Goal: Answer question/provide support: Share knowledge or assist other users

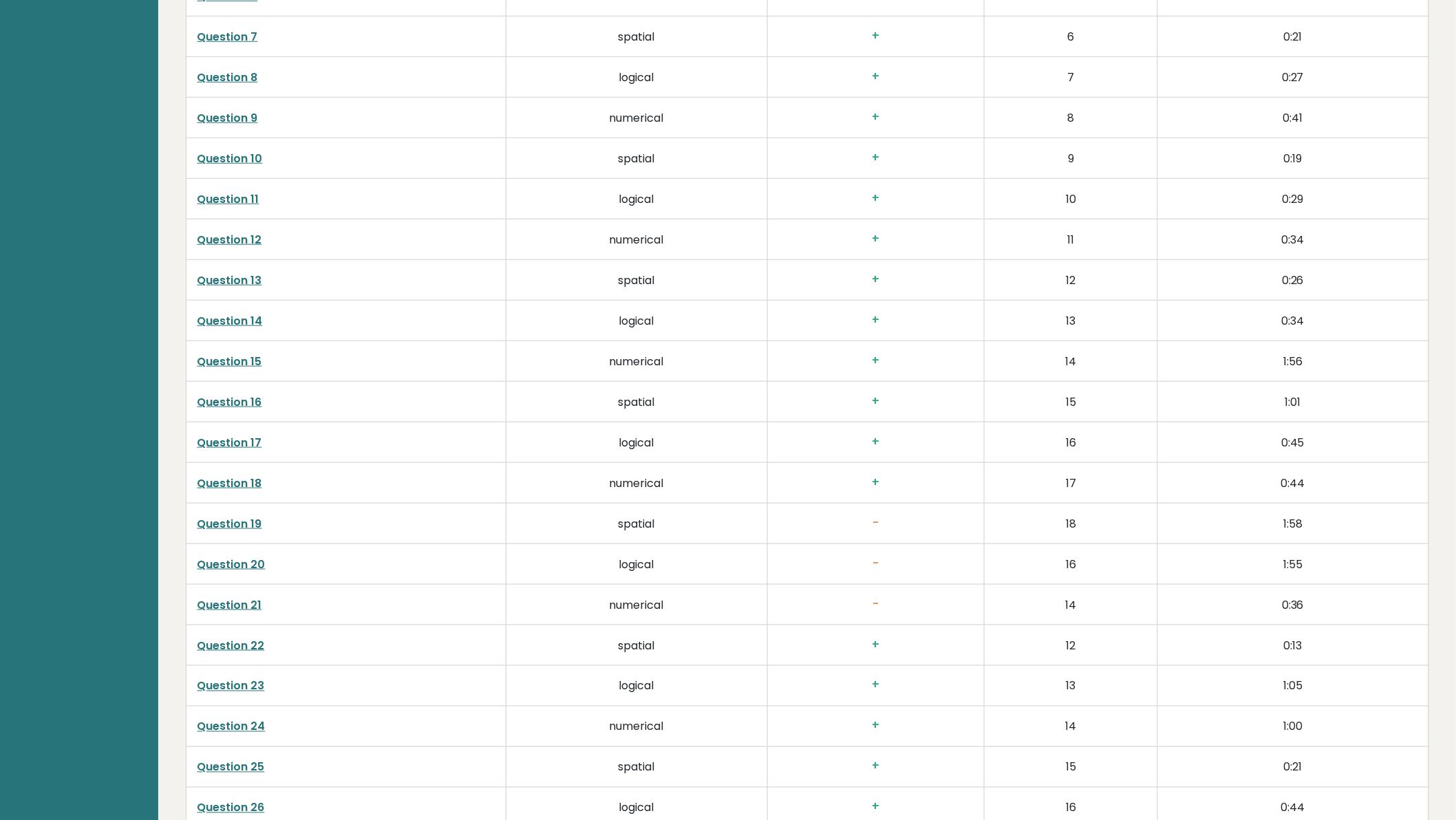
scroll to position [2852, 0]
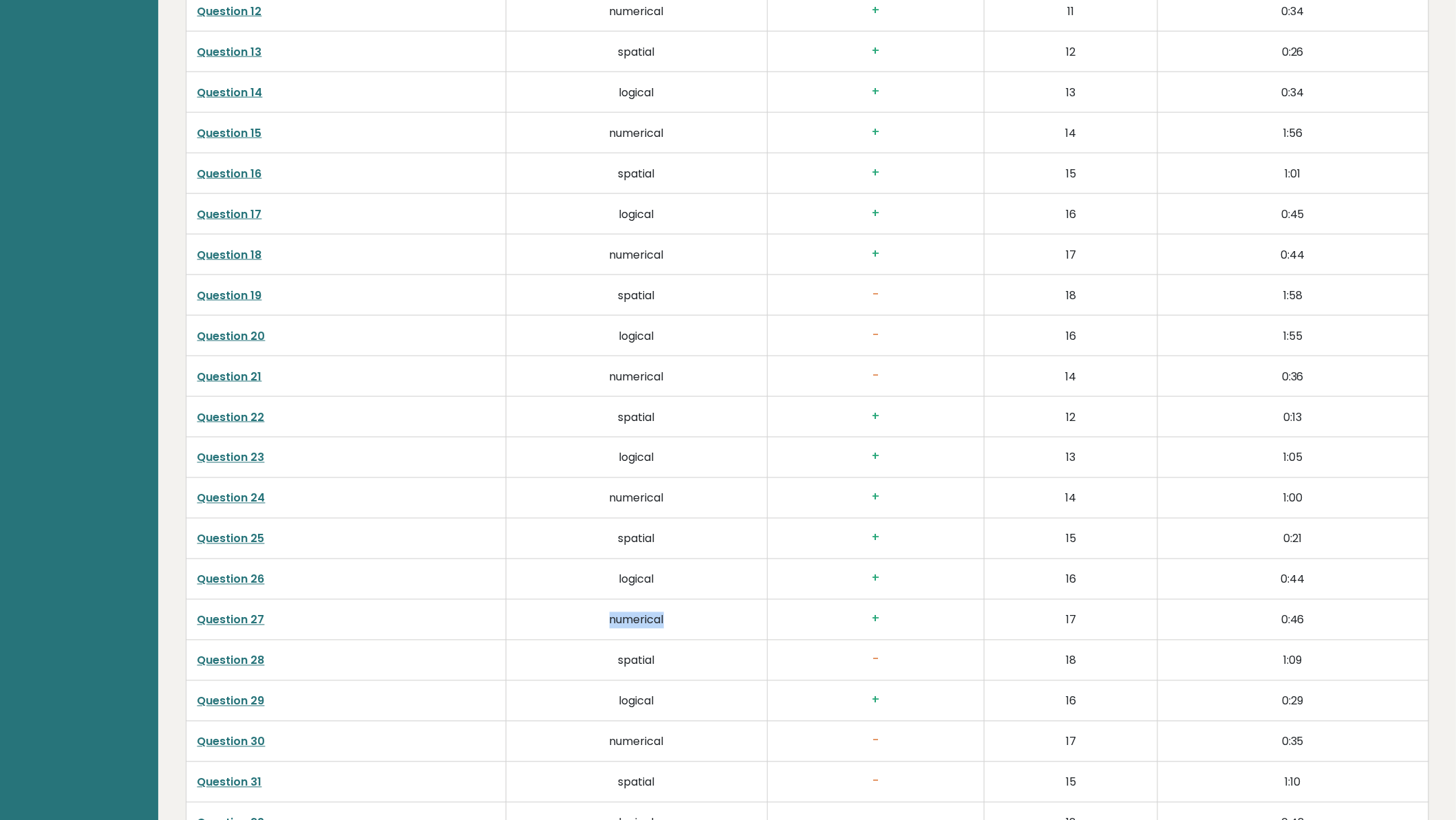
drag, startPoint x: 602, startPoint y: 617, endPoint x: 713, endPoint y: 603, distance: 111.9
click at [713, 603] on td "numerical" at bounding box center [637, 620] width 261 height 40
copy td "numerical"
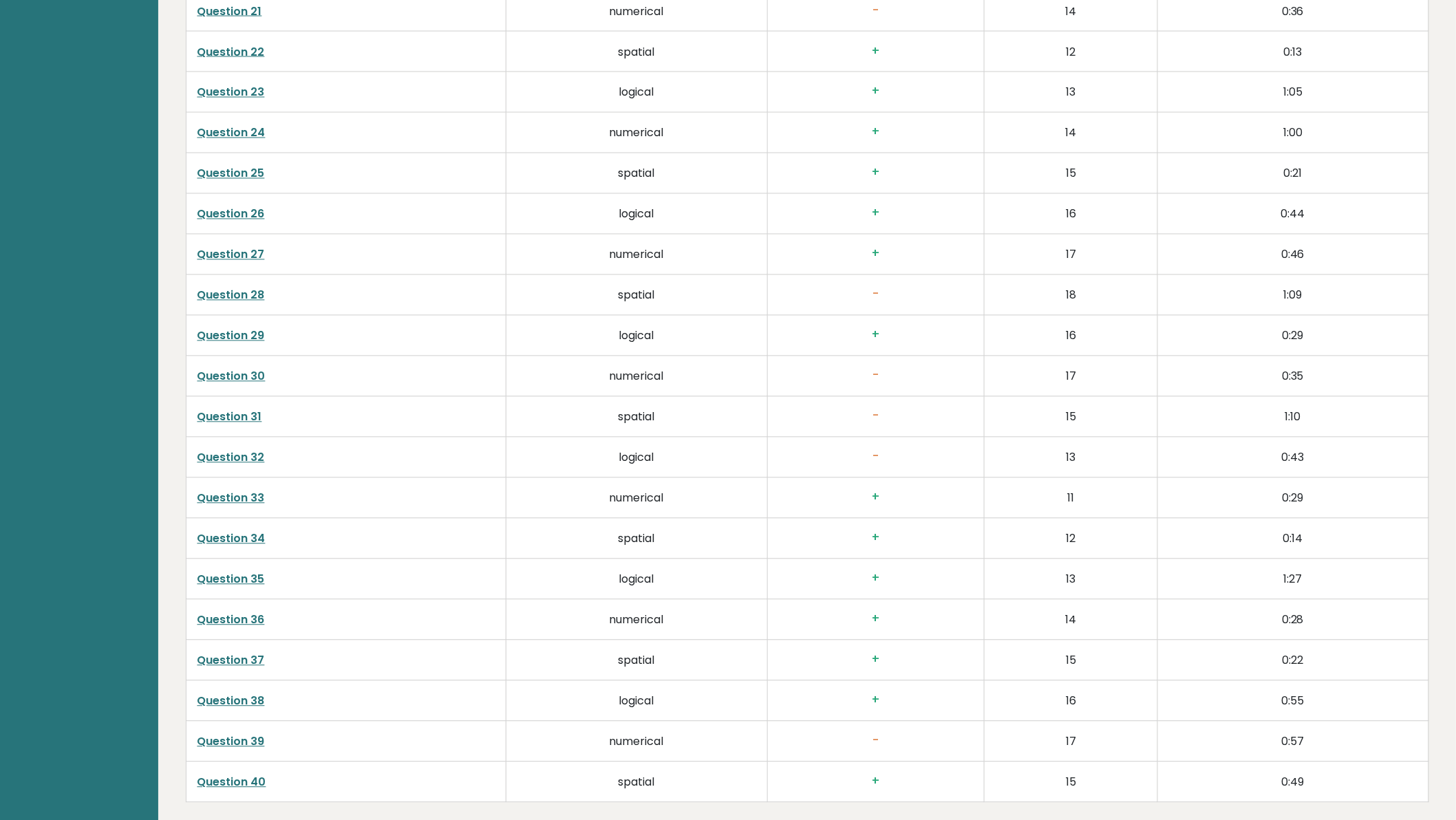
scroll to position [3261, 0]
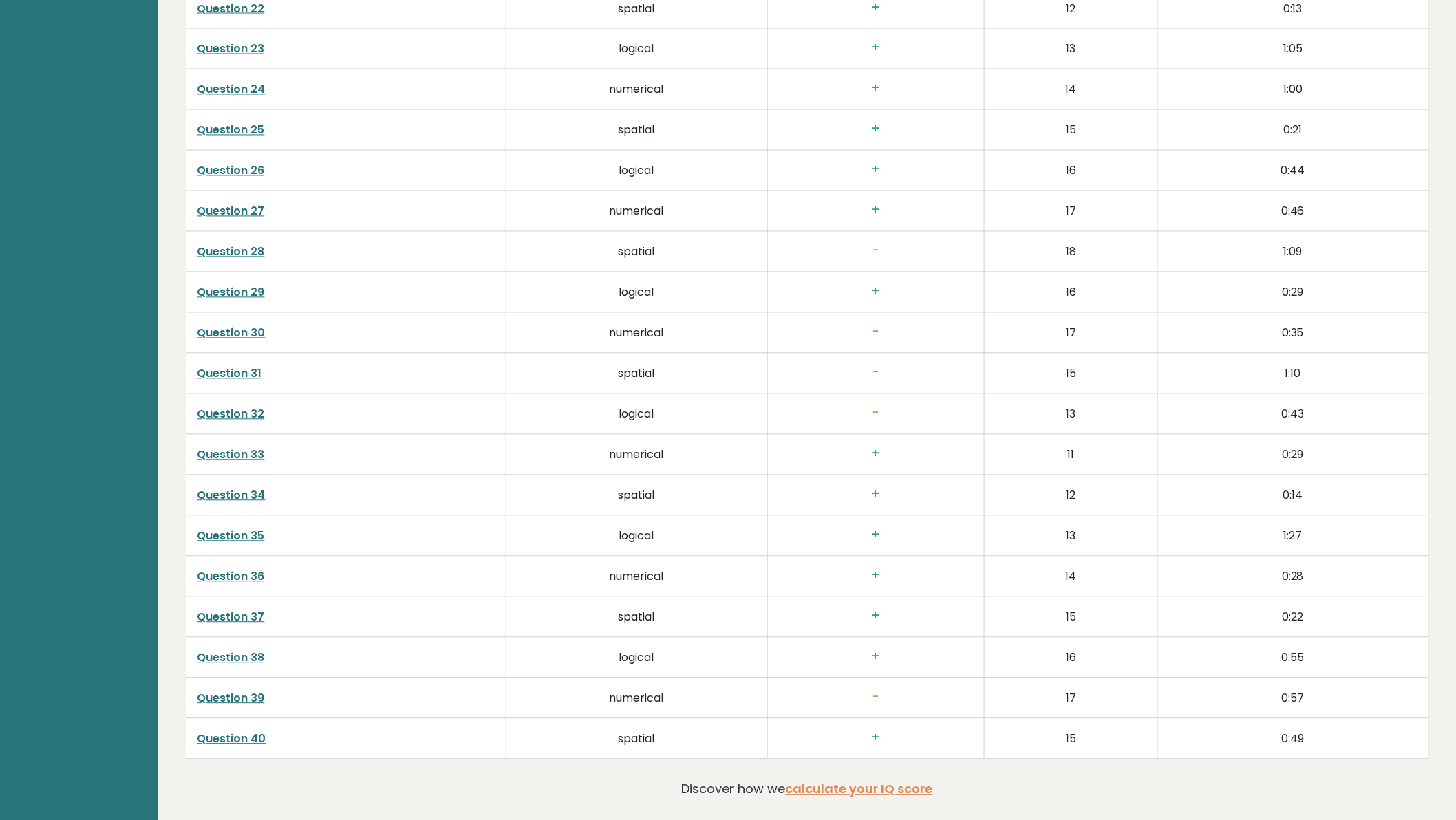
click at [228, 704] on link "Question 39" at bounding box center [231, 698] width 67 height 16
click at [231, 456] on link "Question 33" at bounding box center [231, 454] width 67 height 16
click at [237, 572] on link "Question 36" at bounding box center [231, 576] width 67 height 16
drag, startPoint x: 293, startPoint y: 573, endPoint x: 1016, endPoint y: 578, distance: 723.0
click at [1016, 578] on tr "Question 36 numerical + 14 0:28" at bounding box center [807, 577] width 1243 height 40
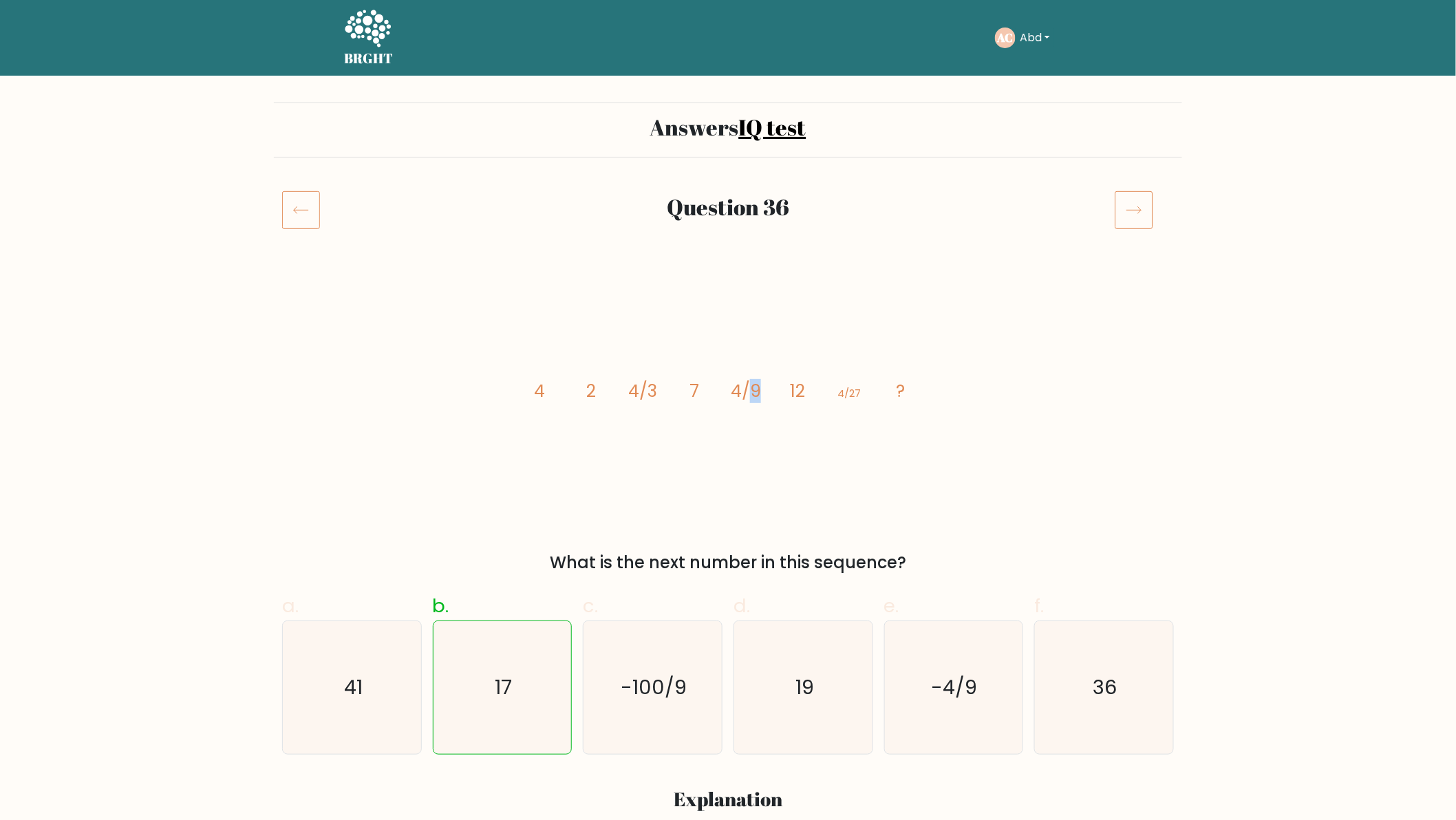
drag, startPoint x: 750, startPoint y: 392, endPoint x: 757, endPoint y: 392, distance: 7.0
click at [757, 392] on tspan "4/9" at bounding box center [746, 391] width 31 height 24
drag, startPoint x: 633, startPoint y: 384, endPoint x: 655, endPoint y: 389, distance: 22.6
click at [655, 389] on tspan "4/3" at bounding box center [643, 391] width 29 height 24
drag, startPoint x: 516, startPoint y: 392, endPoint x: 545, endPoint y: 395, distance: 29.2
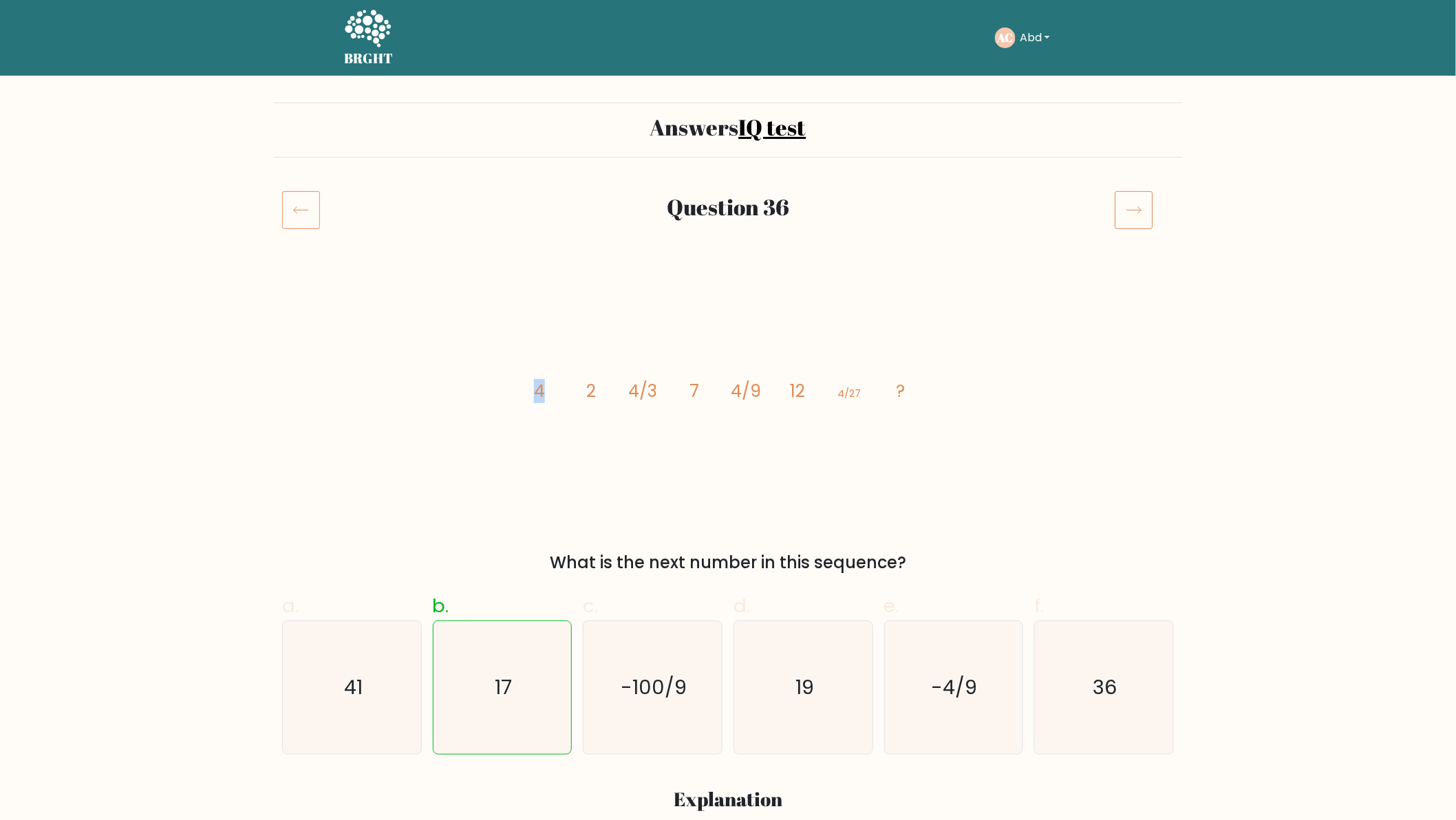
click at [545, 395] on div "image/svg+xml 4 2 4/3 7 4/9 12 4/27 ? What is the next number in this sequence?" at bounding box center [728, 426] width 908 height 298
drag, startPoint x: 619, startPoint y: 390, endPoint x: 660, endPoint y: 390, distance: 41.0
click at [660, 390] on icon "image/svg+xml 4 2 4/3 7 4/9 12 4/27 ?" at bounding box center [728, 397] width 413 height 241
drag, startPoint x: 726, startPoint y: 389, endPoint x: 764, endPoint y: 395, distance: 38.5
click at [764, 395] on icon "image/svg+xml 4 2 4/3 7 4/9 12 4/27 ?" at bounding box center [728, 397] width 413 height 241
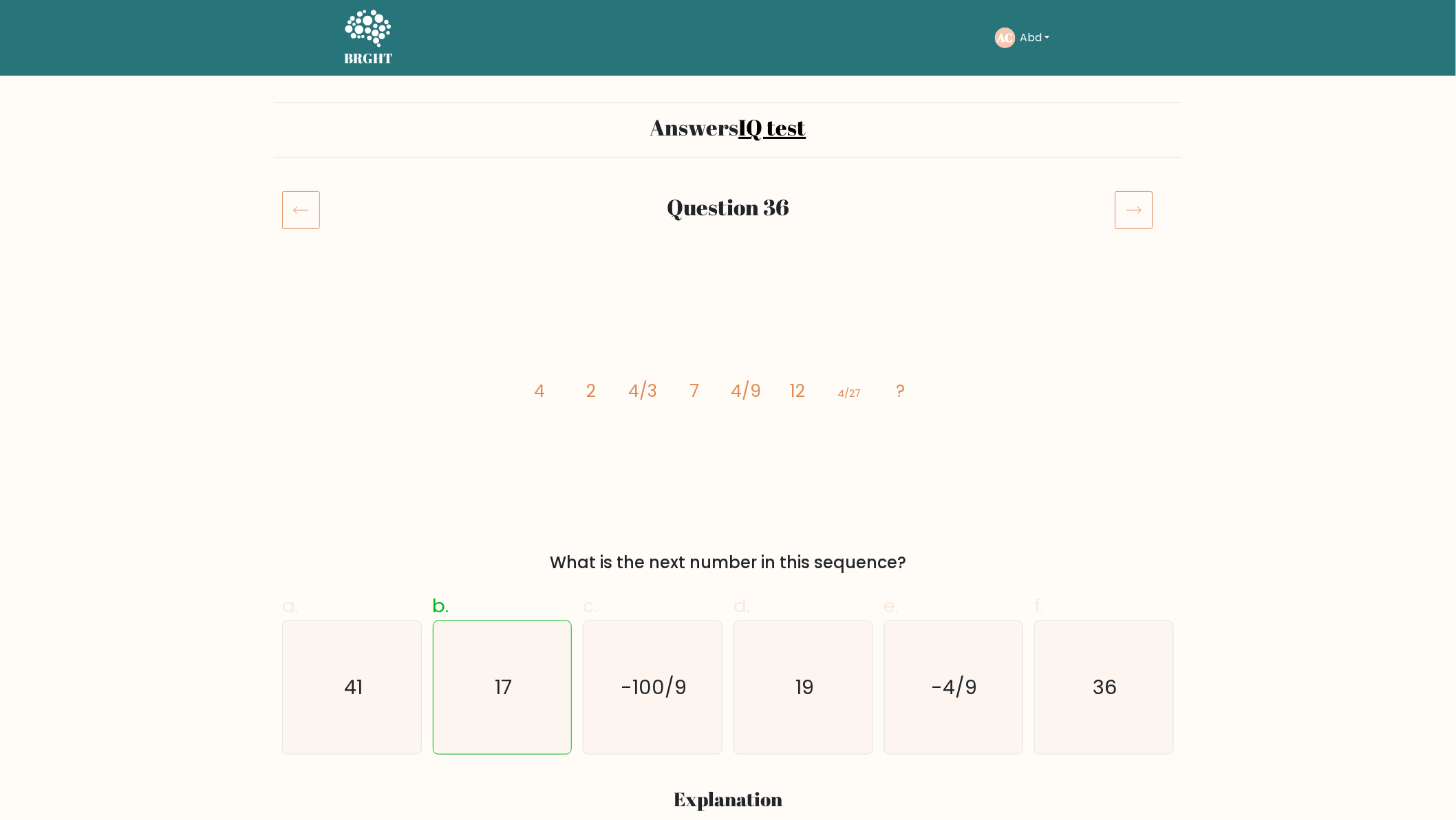
drag, startPoint x: 177, startPoint y: 438, endPoint x: 169, endPoint y: 451, distance: 15.3
